Goal: Navigation & Orientation: Find specific page/section

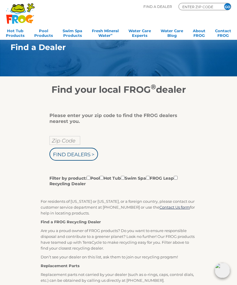
click at [62, 140] on input "Zip Code" at bounding box center [64, 140] width 31 height 9
type input "Zip Code"
click at [63, 142] on input "text" at bounding box center [64, 140] width 31 height 9
type input "40165"
click at [74, 155] on input "Find Dealers >" at bounding box center [73, 154] width 49 height 13
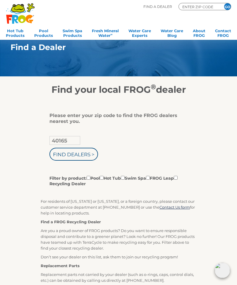
click at [84, 156] on input "Find Dealers >" at bounding box center [73, 154] width 49 height 13
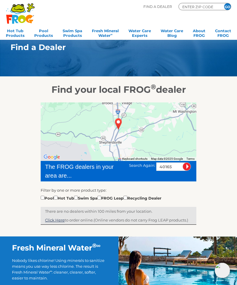
click at [43, 199] on input "checkbox" at bounding box center [43, 198] width 4 height 4
checkbox input "true"
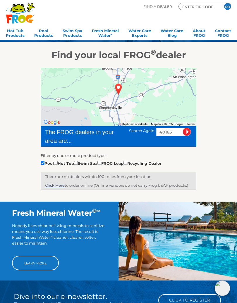
scroll to position [35, 0]
click at [40, 33] on link "Pool Products" at bounding box center [43, 33] width 19 height 12
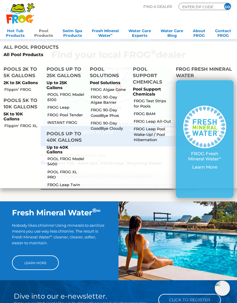
scroll to position [35, 0]
